Goal: Task Accomplishment & Management: Use online tool/utility

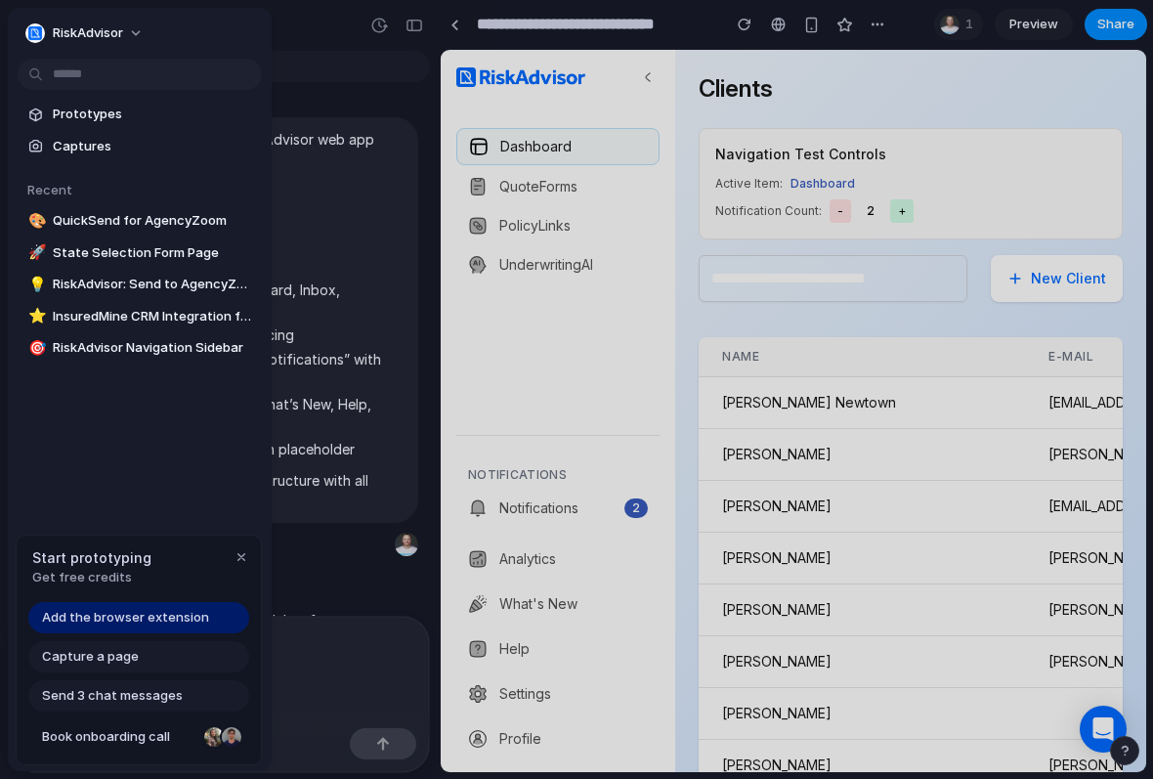
scroll to position [5557, 0]
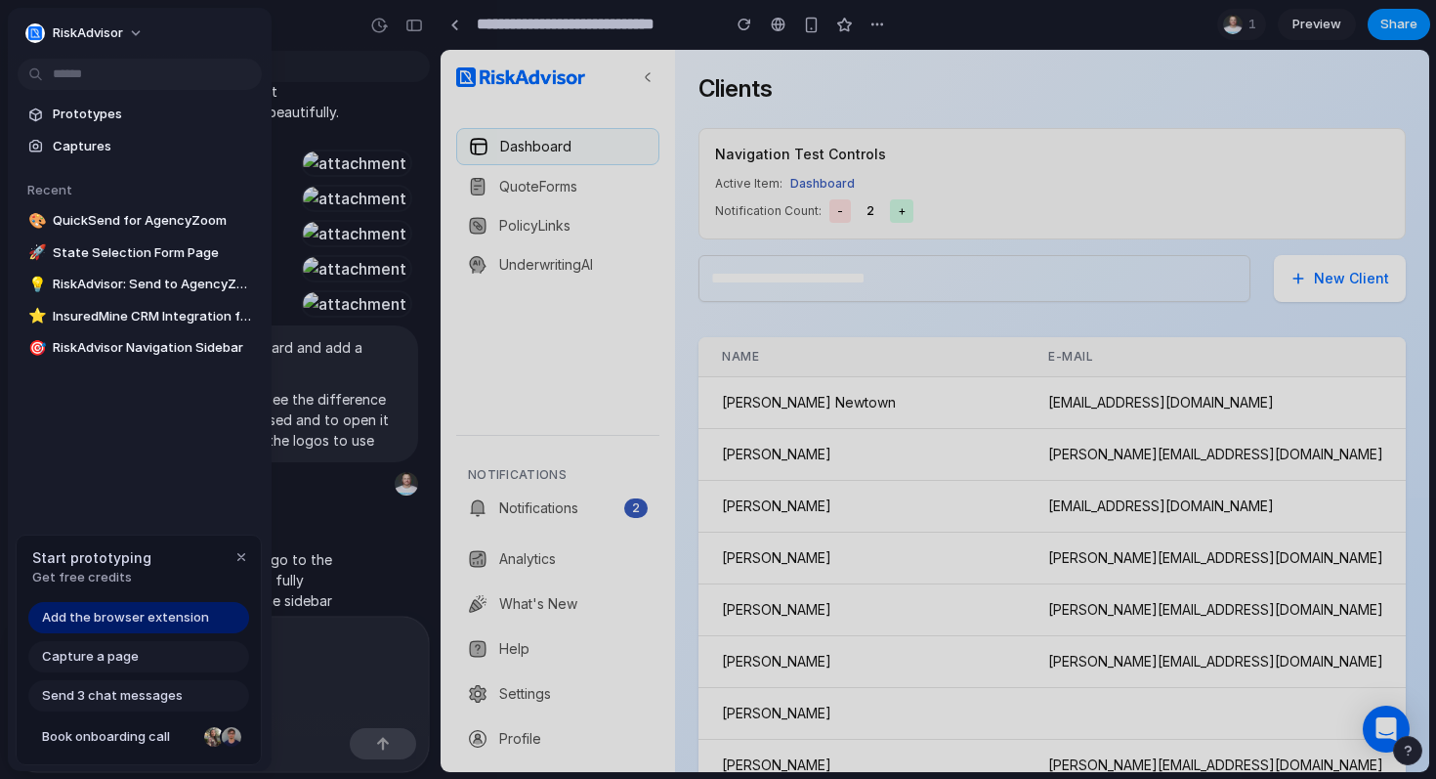
click at [456, 23] on div at bounding box center [718, 389] width 1436 height 779
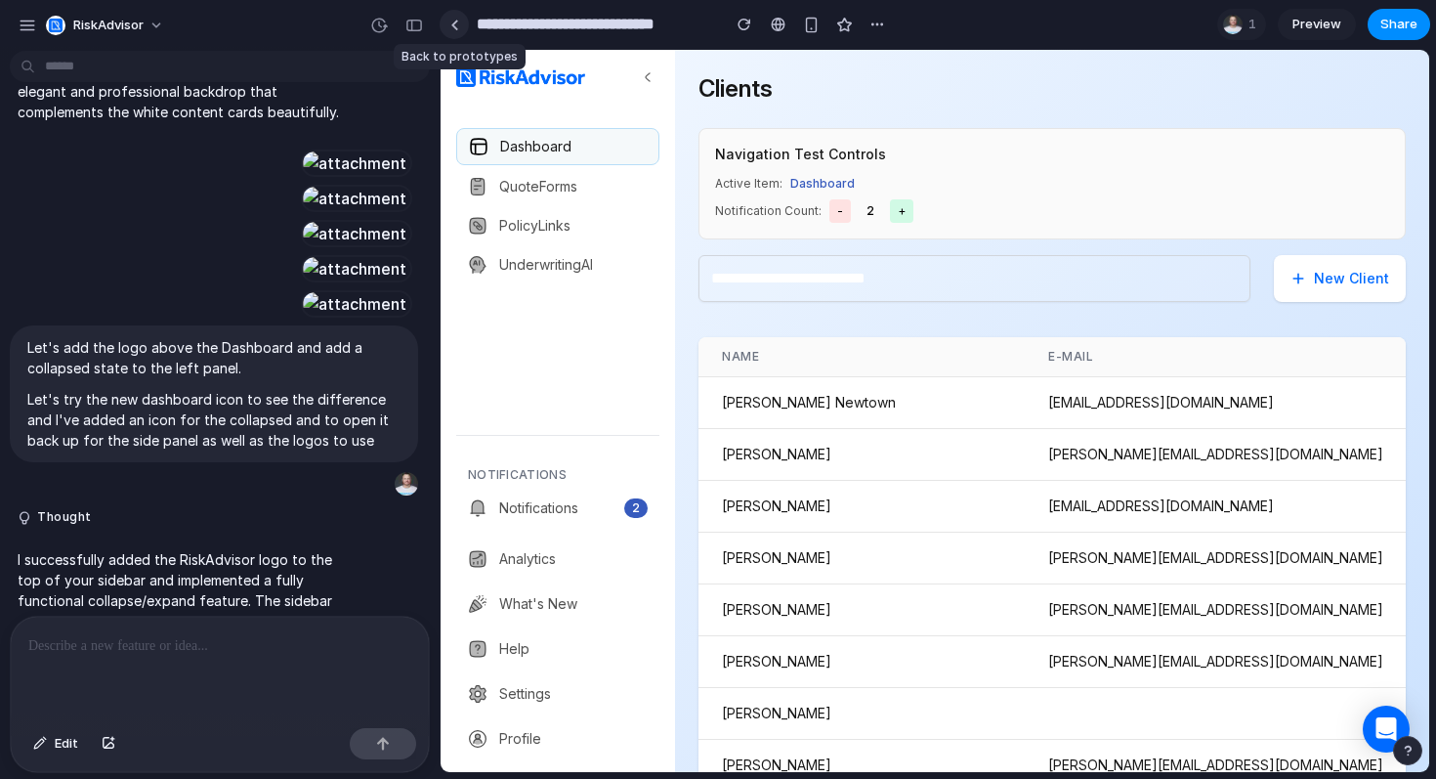
click at [449, 31] on link at bounding box center [454, 24] width 29 height 29
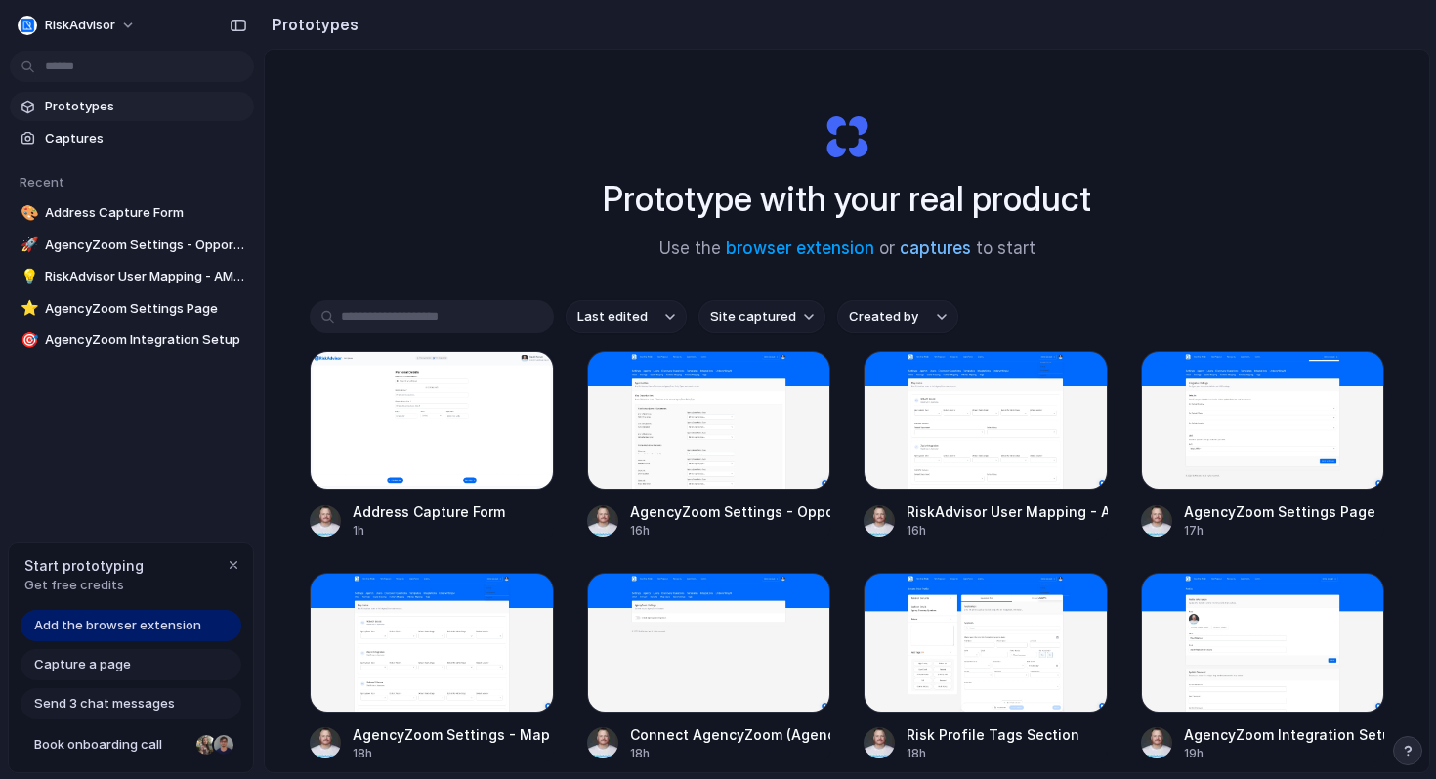
click at [947, 253] on link "captures" at bounding box center [935, 248] width 71 height 20
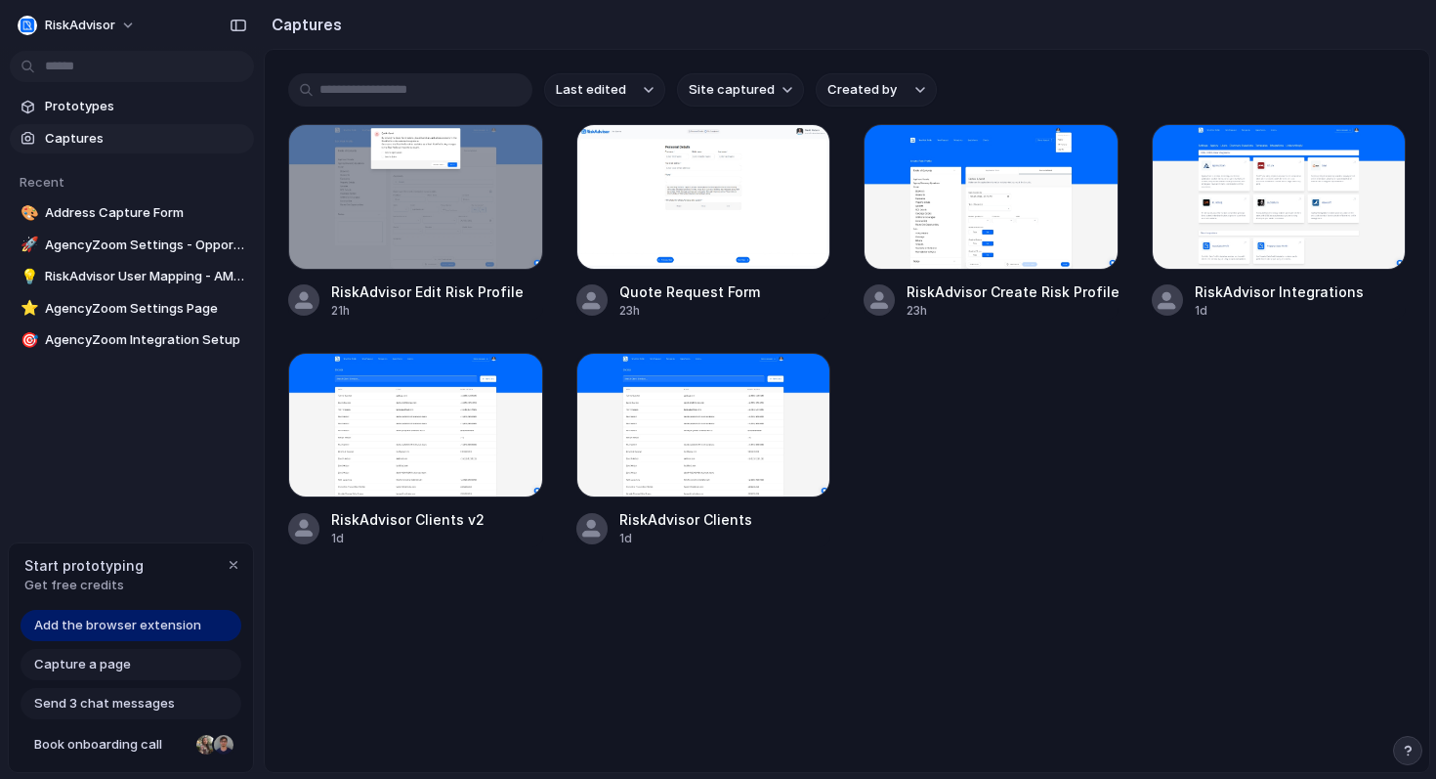
click at [149, 627] on span "Add the browser extension" at bounding box center [117, 626] width 167 height 20
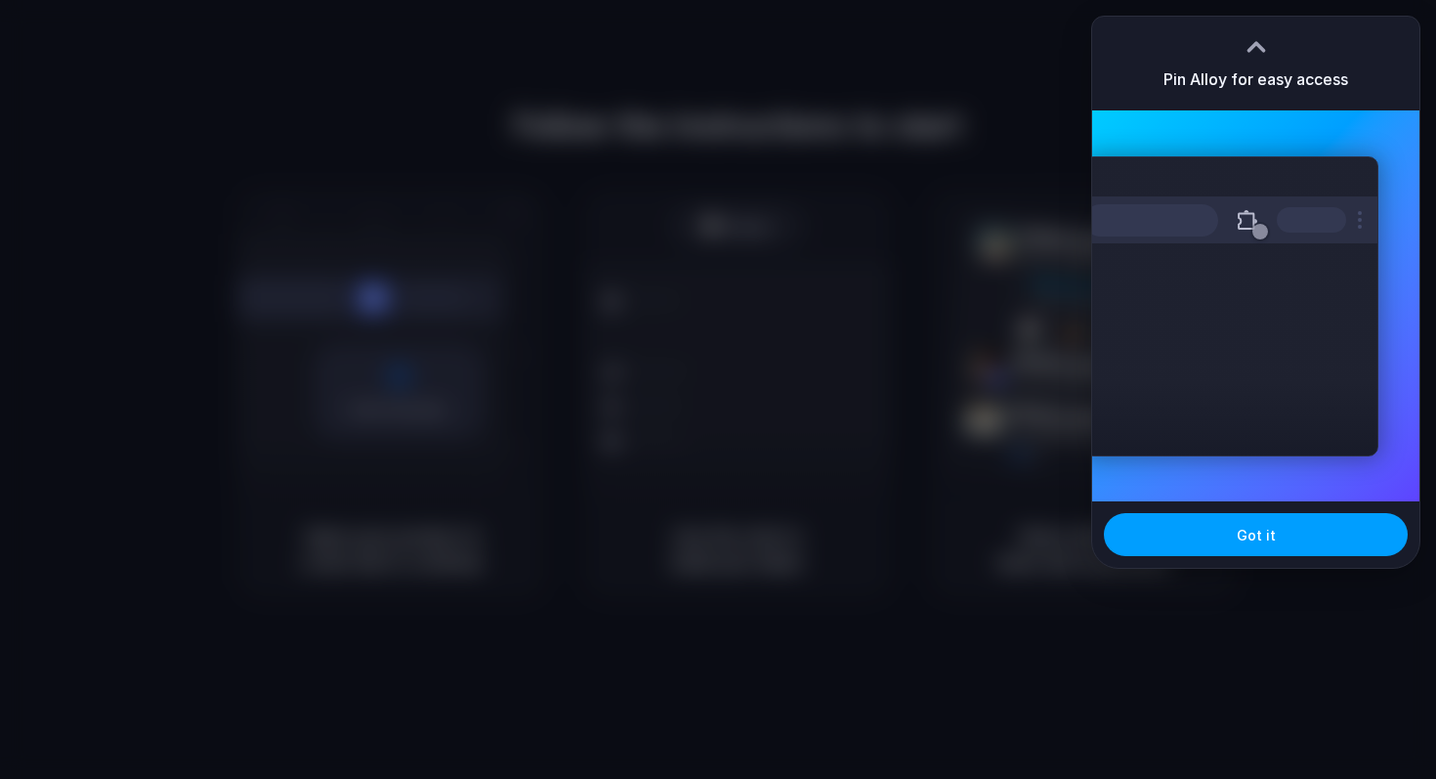
click at [1198, 549] on button "Got it" at bounding box center [1256, 534] width 304 height 43
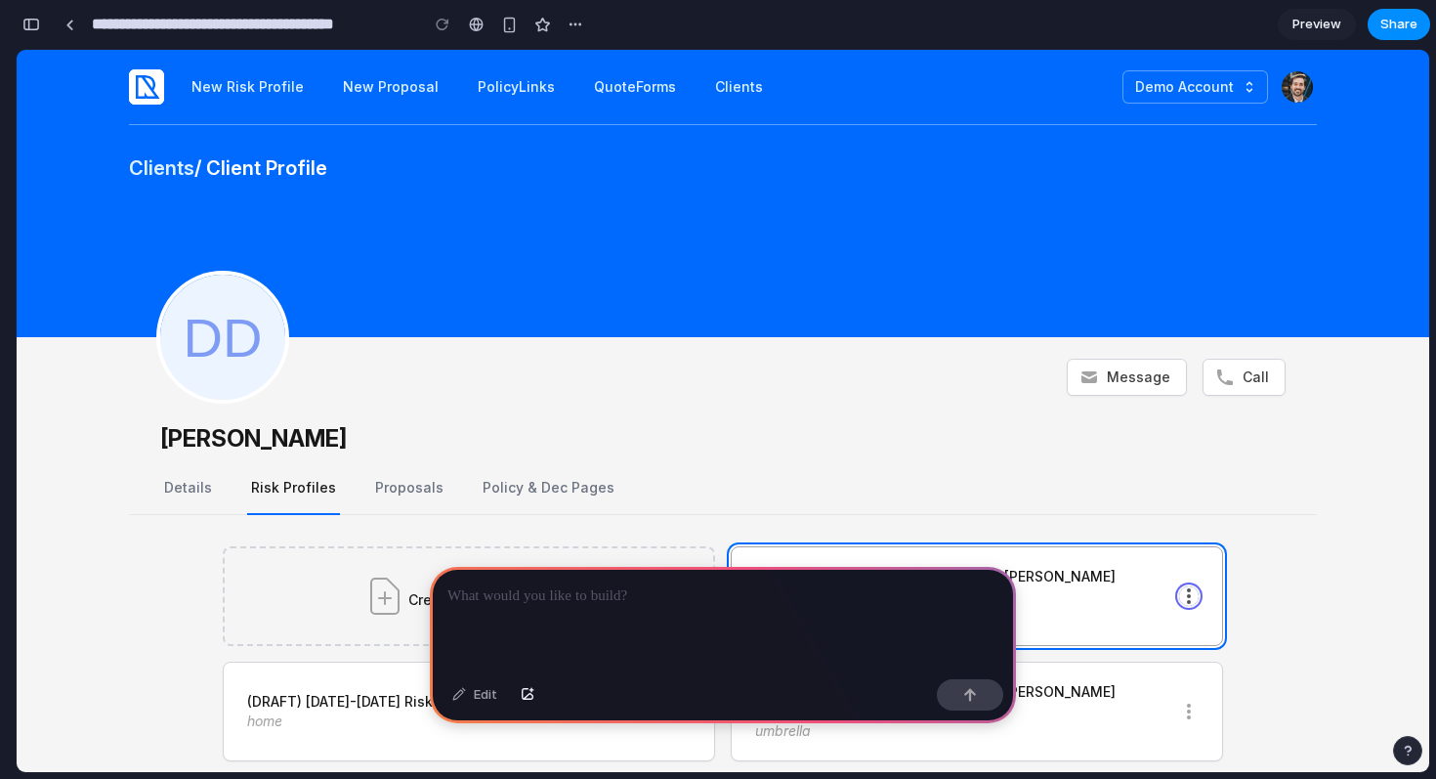
click at [1198, 593] on icon "button" at bounding box center [1189, 596] width 20 height 20
click at [1191, 586] on icon "button" at bounding box center [1189, 596] width 20 height 20
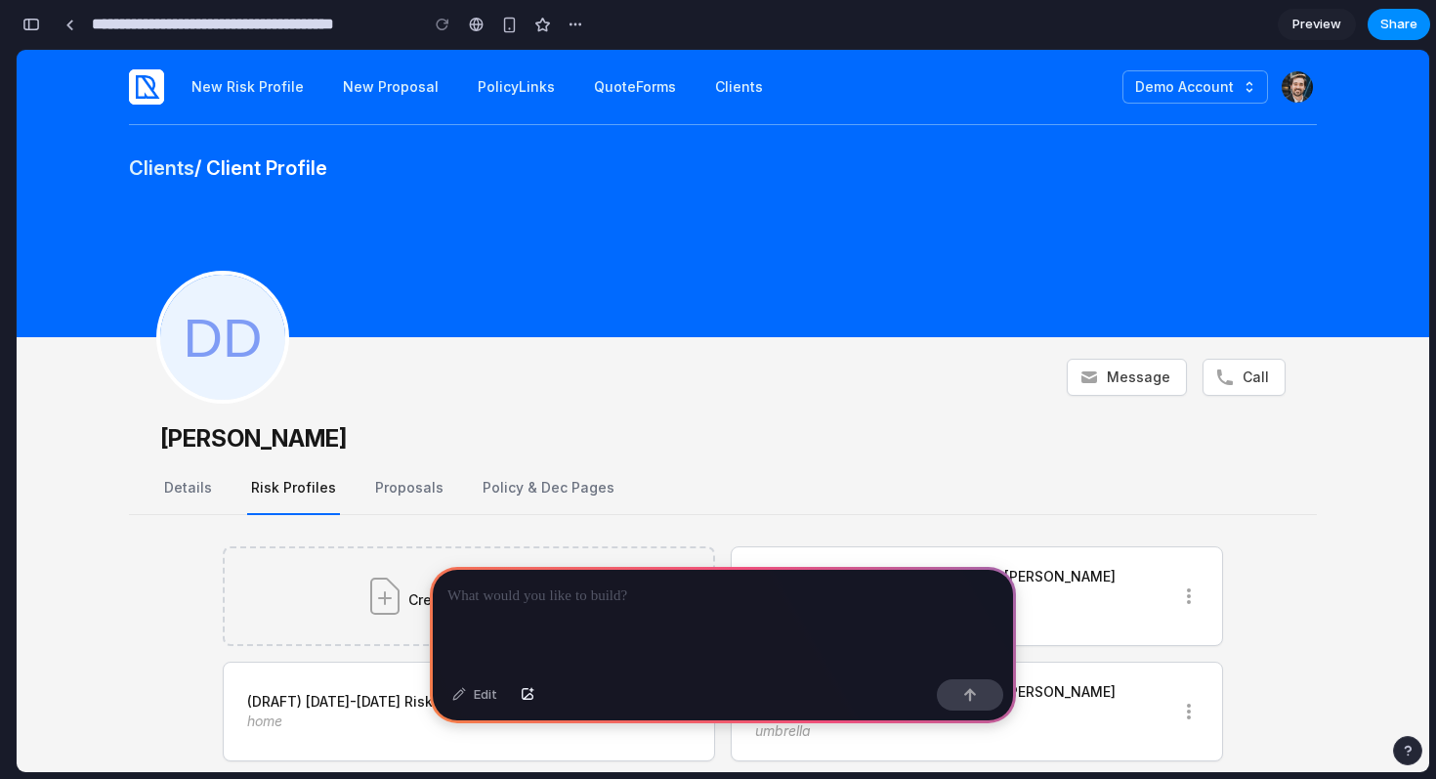
click at [679, 629] on div at bounding box center [723, 619] width 586 height 105
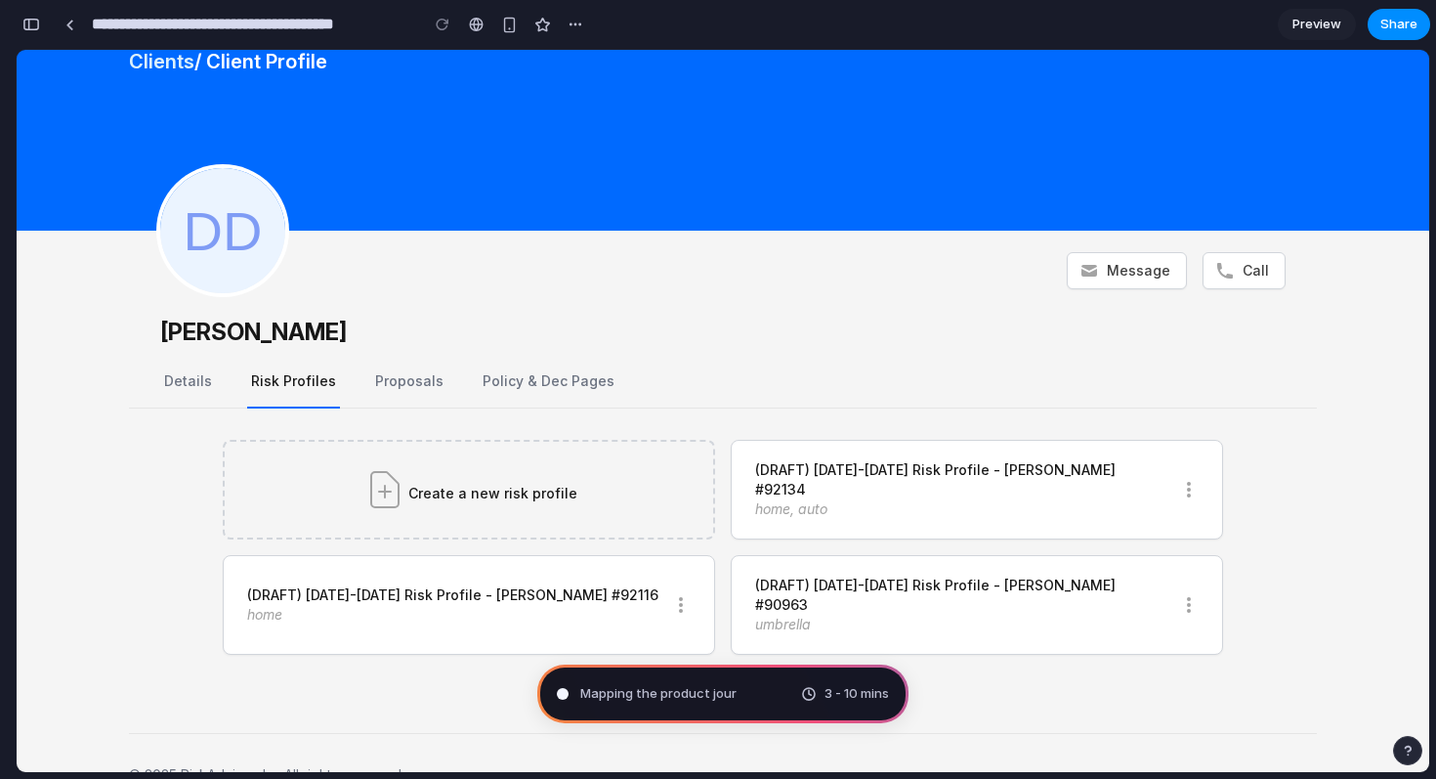
scroll to position [112, 0]
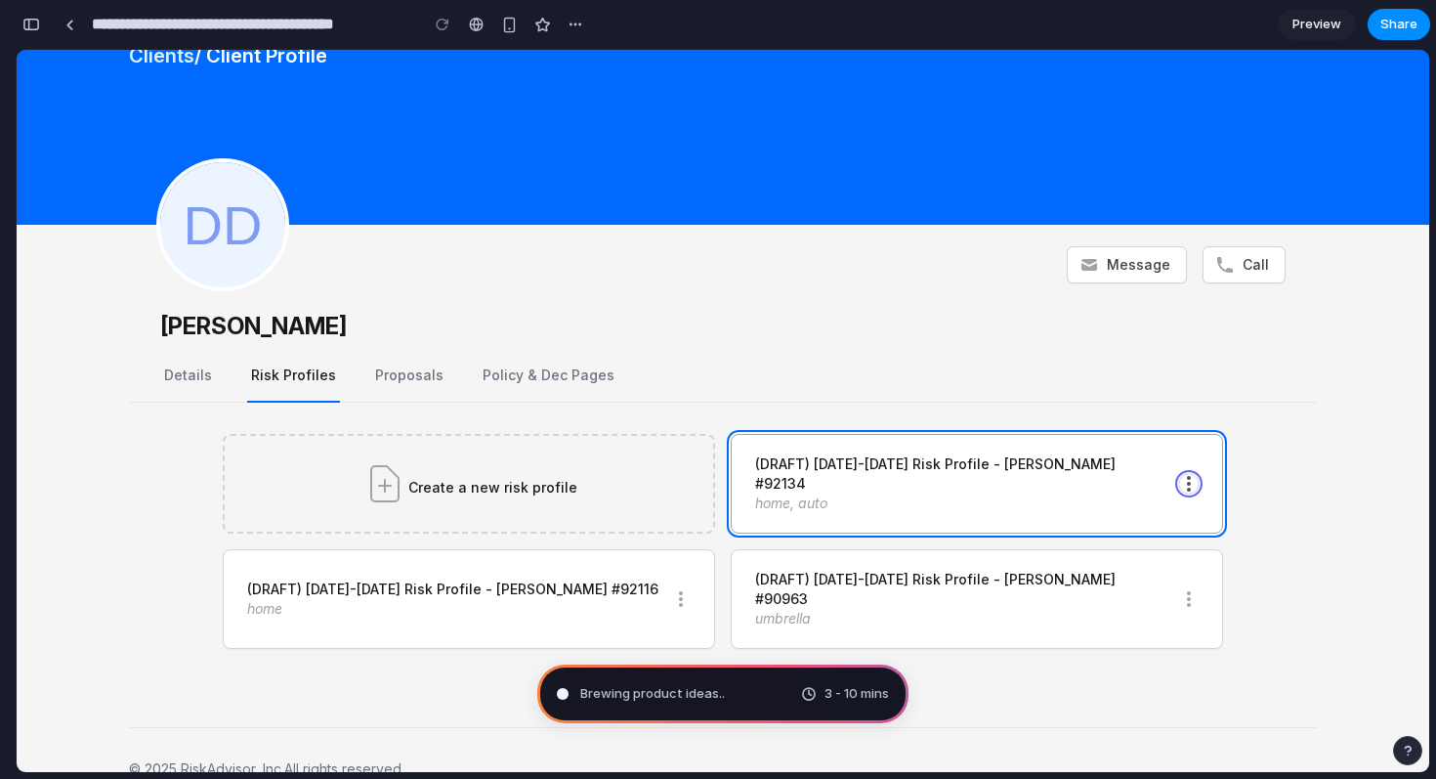
click at [1189, 476] on icon "button" at bounding box center [1189, 484] width 4 height 16
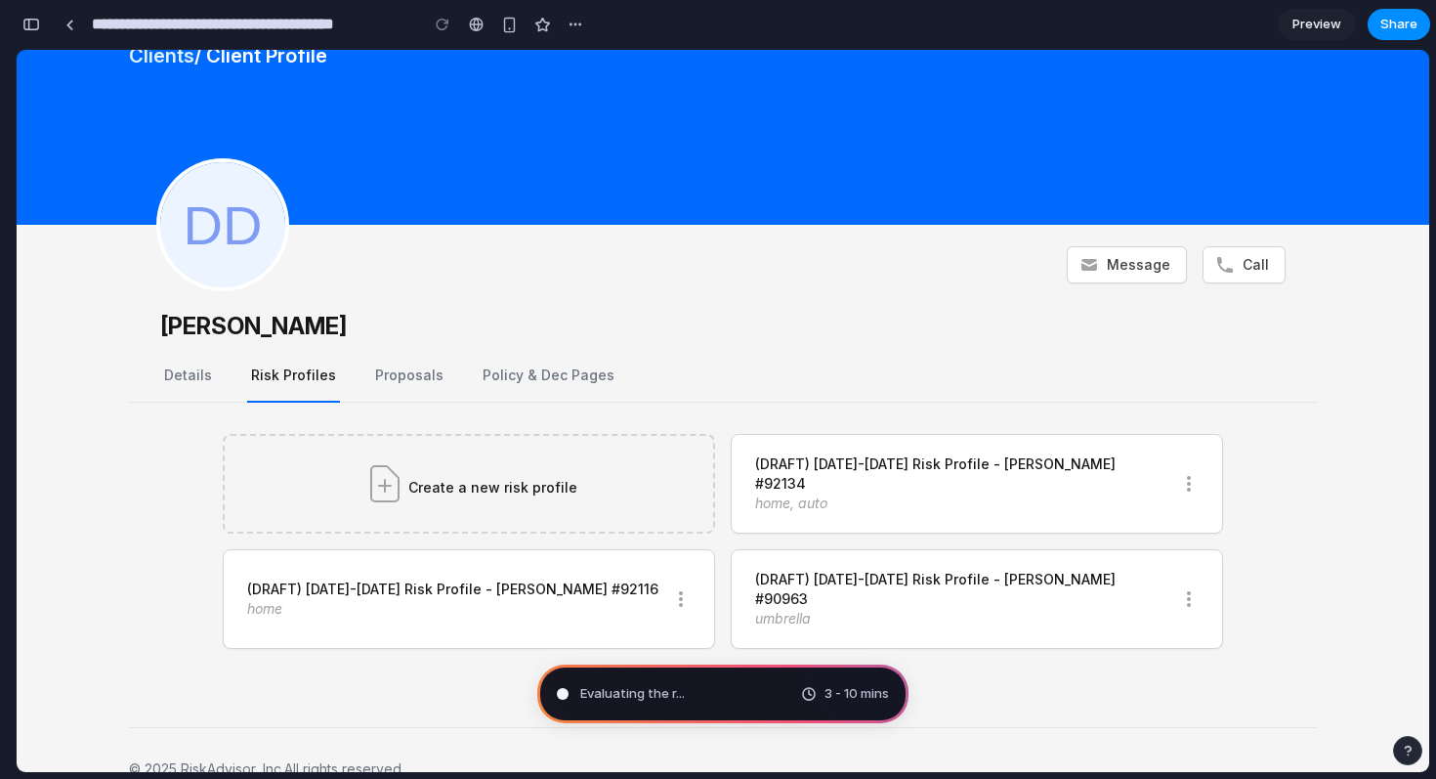
type input "**********"
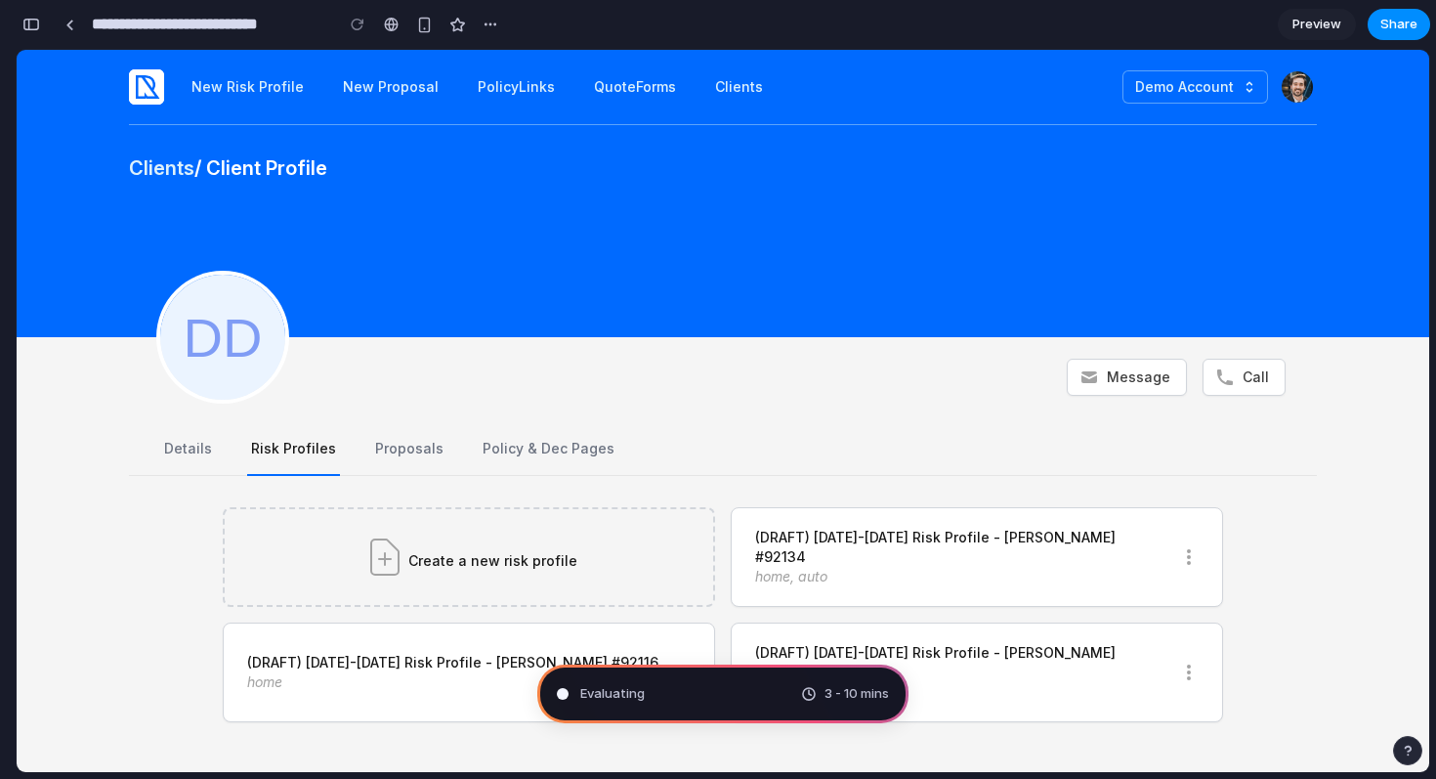
scroll to position [0, 0]
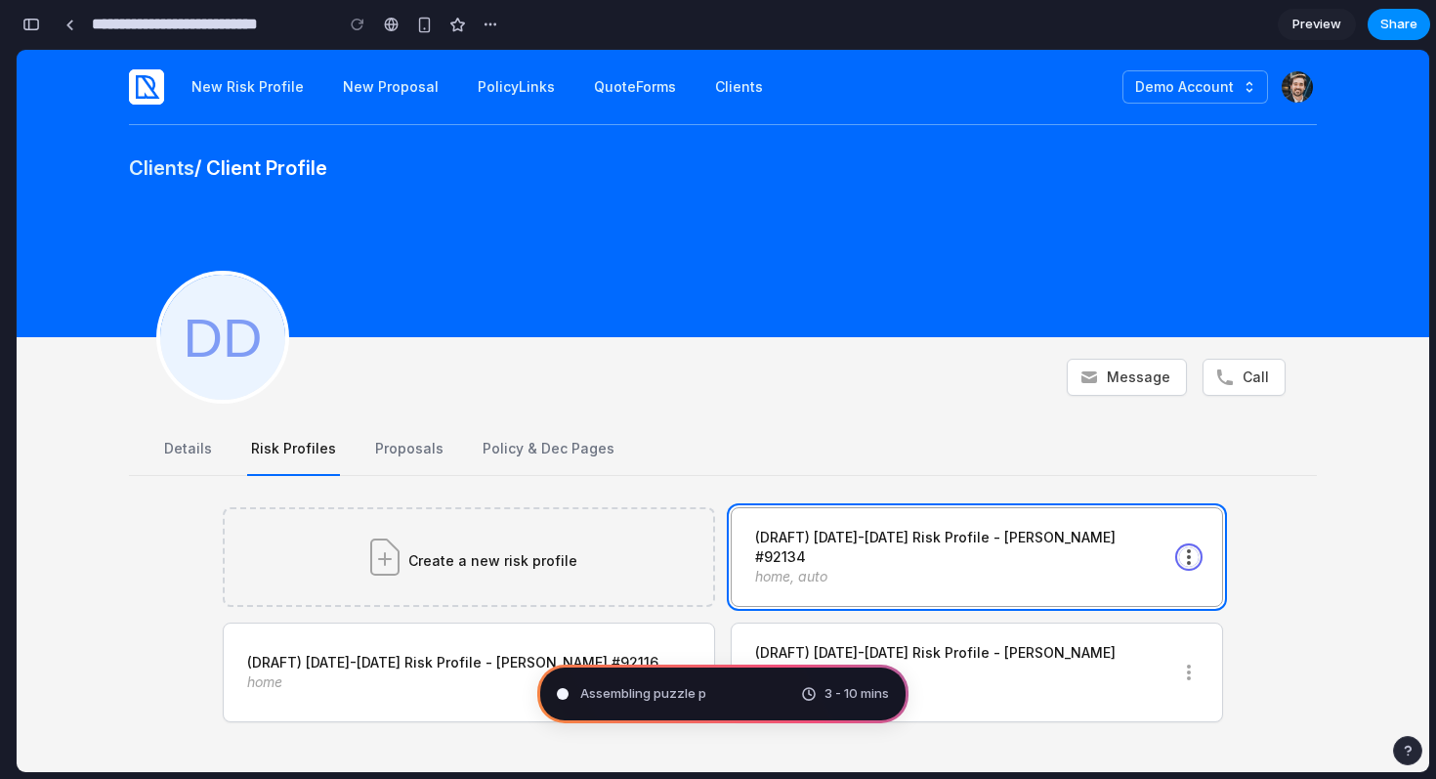
click at [1188, 549] on icon "button" at bounding box center [1189, 557] width 4 height 16
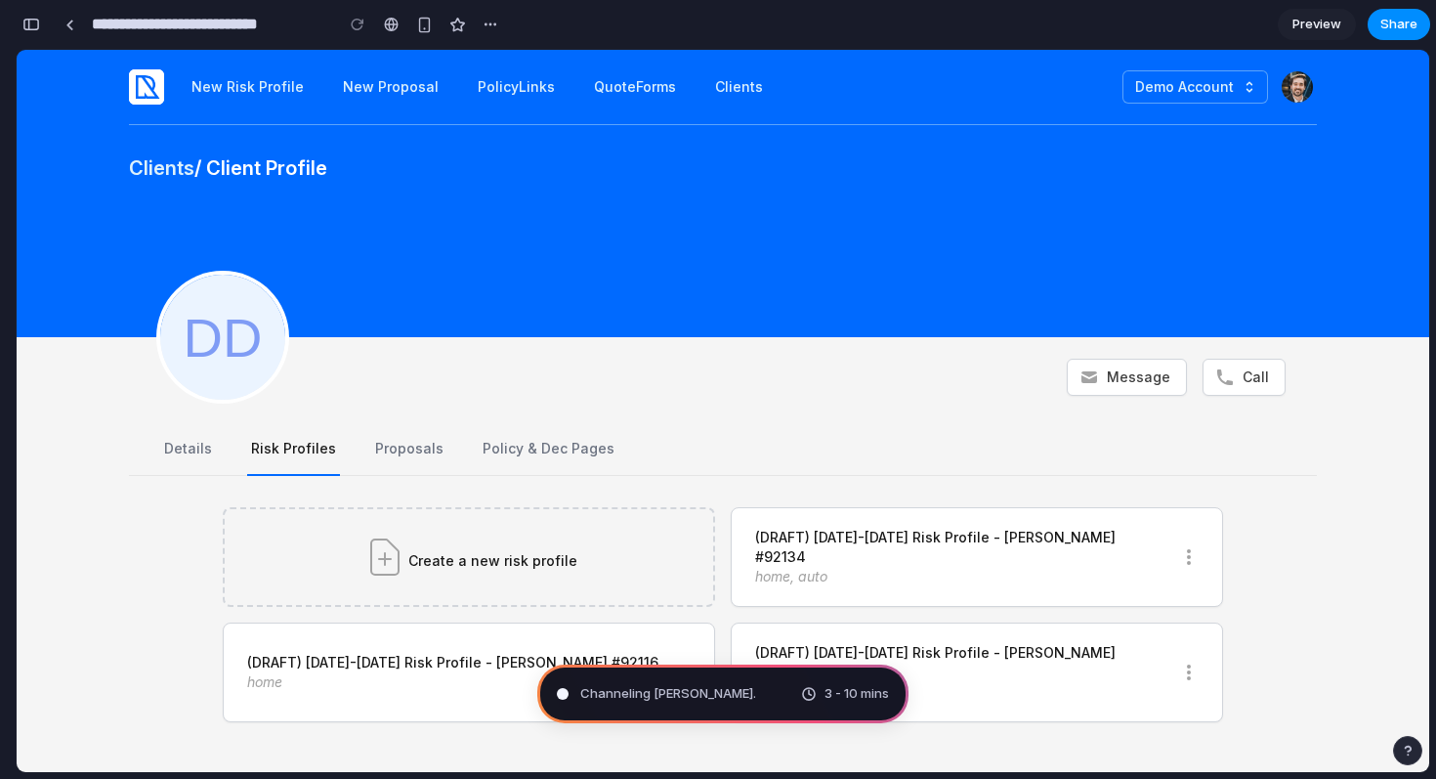
scroll to position [751, 0]
